Goal: Ask a question: Seek information or help from site administrators or community

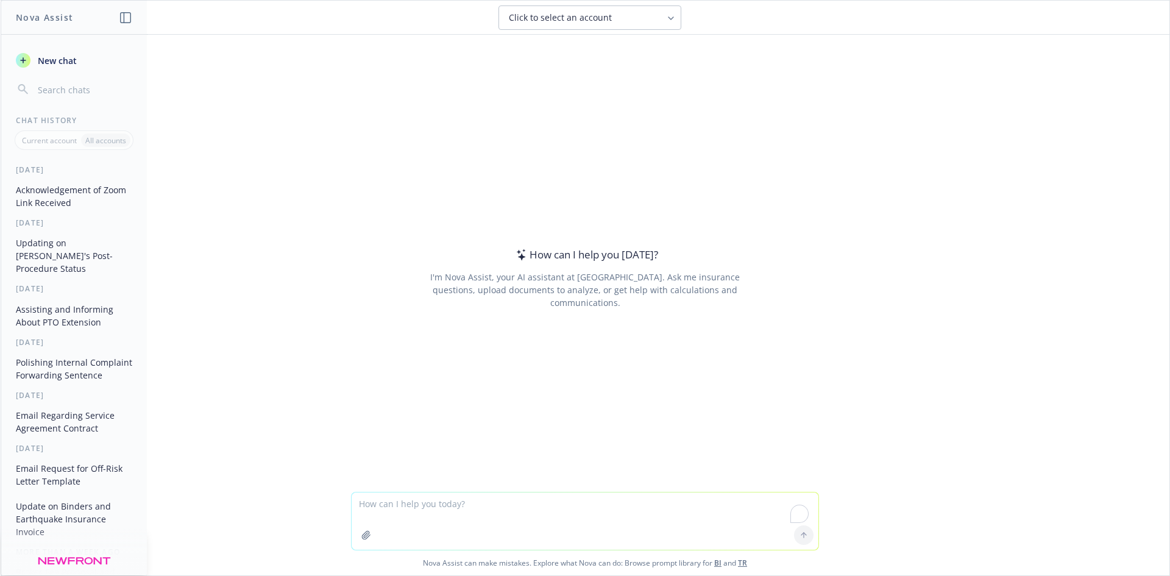
paste textarea "small claims civil process in [GEOGRAPHIC_DATA]. :raised_hands: 1"
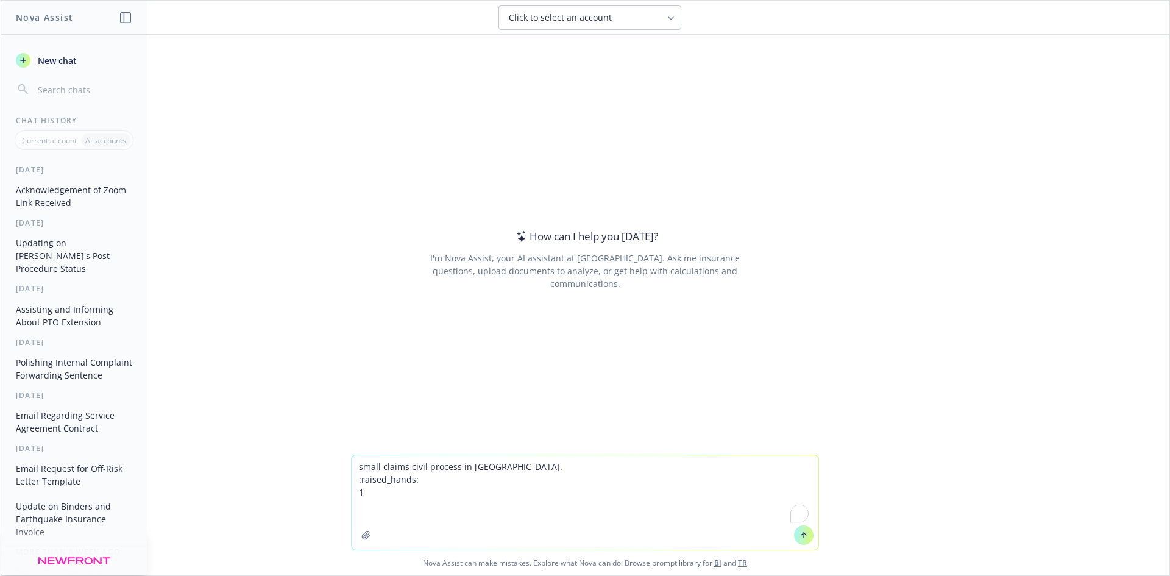
click at [352, 470] on textarea "small claims civil process in [GEOGRAPHIC_DATA]. :raised_hands: 1" at bounding box center [585, 502] width 467 height 94
drag, startPoint x: 367, startPoint y: 485, endPoint x: 344, endPoint y: 478, distance: 23.5
click at [344, 478] on div "How muuch is small claims civil process in [GEOGRAPHIC_DATA]. :raised_hands: 1 …" at bounding box center [585, 515] width 1169 height 121
drag, startPoint x: 458, startPoint y: 480, endPoint x: 471, endPoint y: 480, distance: 12.8
click at [471, 480] on textarea "How muuch is small claims civil process in [GEOGRAPHIC_DATA]." at bounding box center [585, 509] width 467 height 82
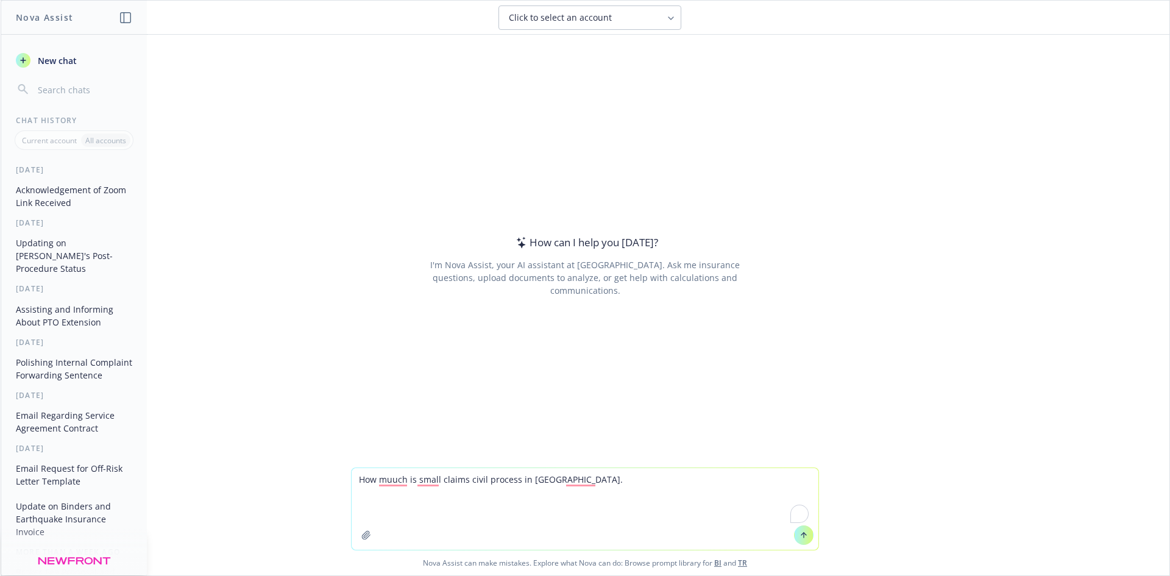
click at [472, 490] on textarea "How muuch is small claims civil process in [GEOGRAPHIC_DATA]." at bounding box center [585, 509] width 467 height 82
click at [487, 482] on textarea "How muuch is small claims civil process in [GEOGRAPHIC_DATA]." at bounding box center [585, 509] width 467 height 82
type textarea "How muuch is small claims civil in [GEOGRAPHIC_DATA]."
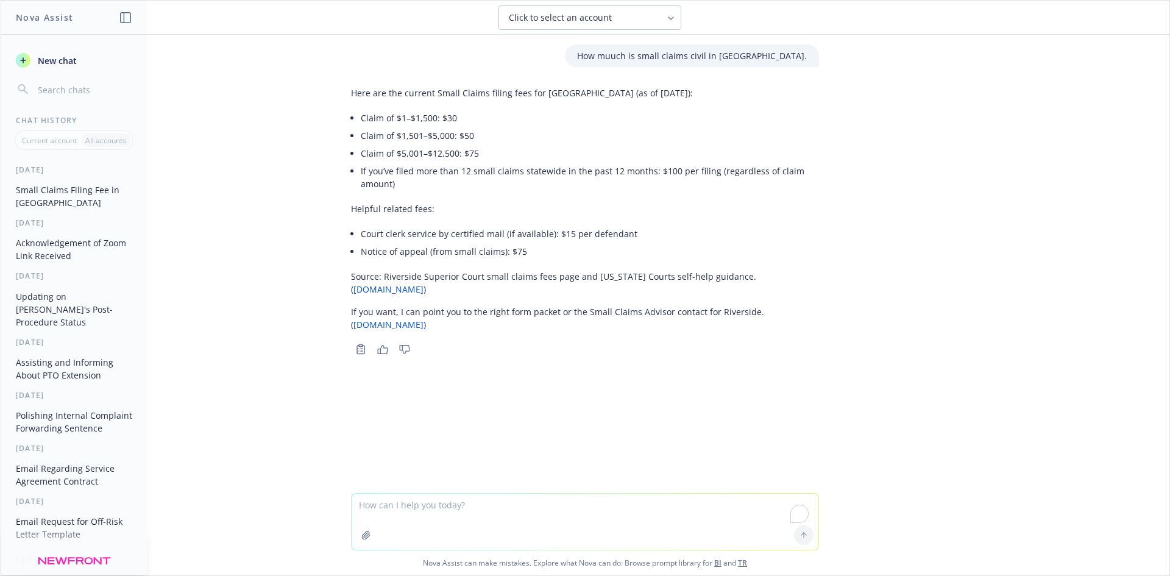
click at [477, 518] on textarea "To enrich screen reader interactions, please activate Accessibility in Grammarl…" at bounding box center [585, 522] width 467 height 56
type textarea "what is the maximum amount for small claims civil ion [GEOGRAPHIC_DATA], [US_ST…"
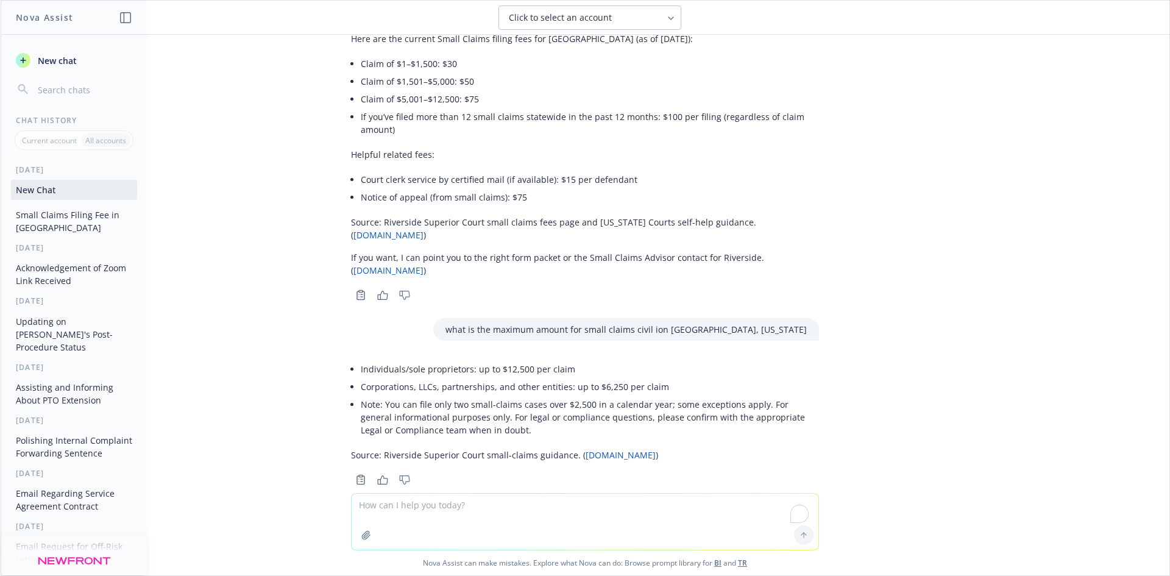
scroll to position [79, 0]
